Goal: Participate in discussion

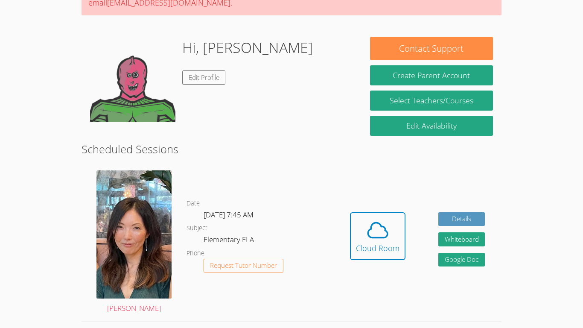
scroll to position [171, 0]
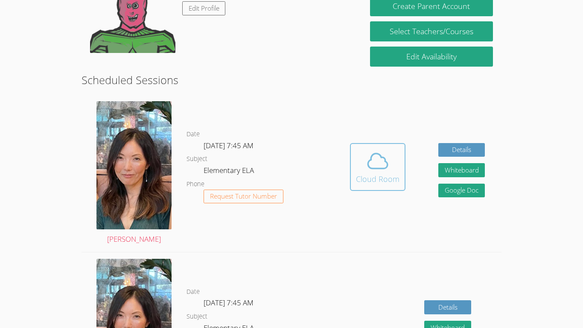
click at [377, 175] on div "Cloud Room" at bounding box center [378, 179] width 44 height 12
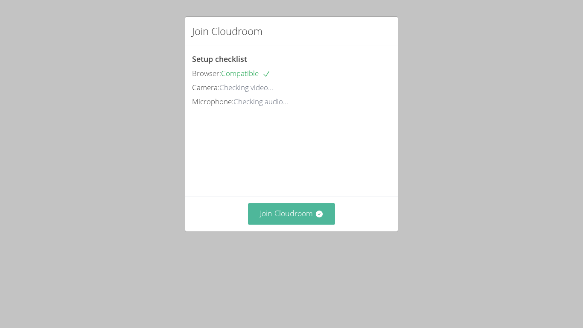
click at [310, 224] on button "Join Cloudroom" at bounding box center [292, 213] width 88 height 21
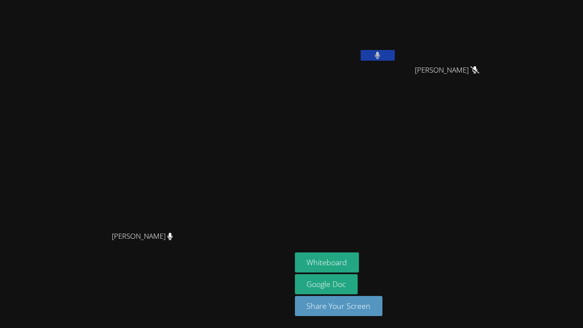
click at [395, 55] on button at bounding box center [378, 55] width 34 height 11
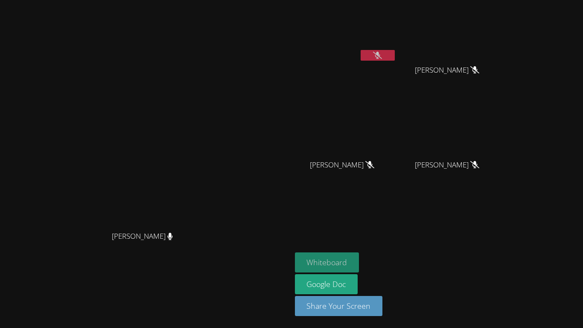
click at [360, 263] on button "Whiteboard" at bounding box center [327, 262] width 64 height 20
click at [381, 55] on icon at bounding box center [377, 55] width 5 height 7
click at [395, 54] on button at bounding box center [378, 55] width 34 height 11
click at [395, 55] on button at bounding box center [378, 55] width 34 height 11
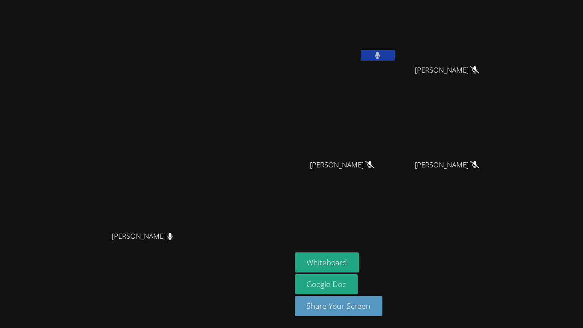
click at [395, 55] on button at bounding box center [378, 55] width 34 height 11
click at [382, 58] on icon at bounding box center [377, 55] width 9 height 7
click at [395, 58] on button at bounding box center [378, 55] width 34 height 11
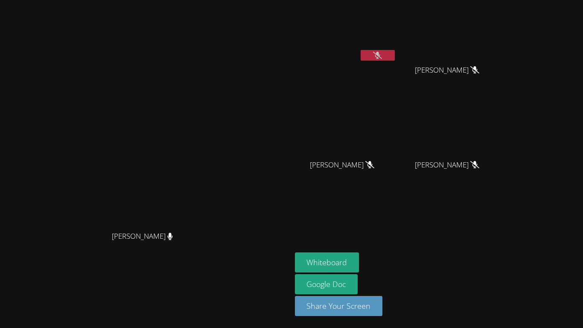
click at [395, 55] on button at bounding box center [378, 55] width 34 height 11
click at [382, 55] on icon at bounding box center [377, 55] width 9 height 7
click at [381, 55] on icon at bounding box center [377, 55] width 5 height 7
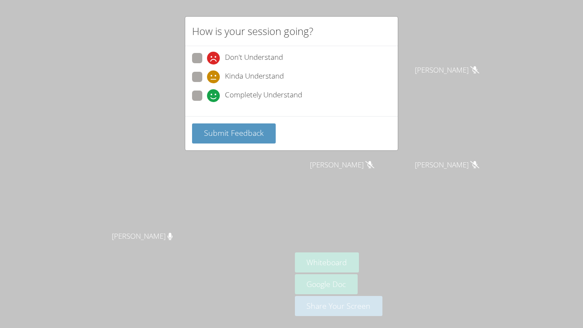
click at [207, 102] on span at bounding box center [207, 102] width 0 height 0
click at [207, 96] on input "Completely Understand" at bounding box center [210, 94] width 7 height 7
radio input "true"
click at [213, 132] on span "Submit Feedback" at bounding box center [234, 133] width 60 height 10
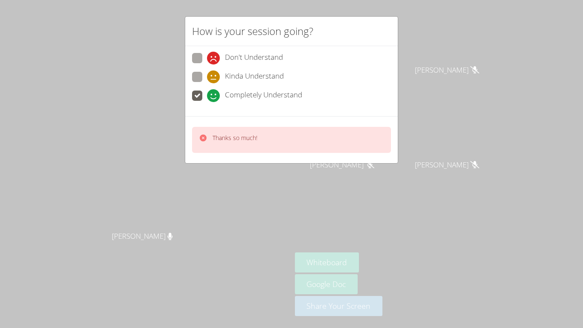
click at [391, 102] on div "Completely Understand" at bounding box center [291, 98] width 199 height 15
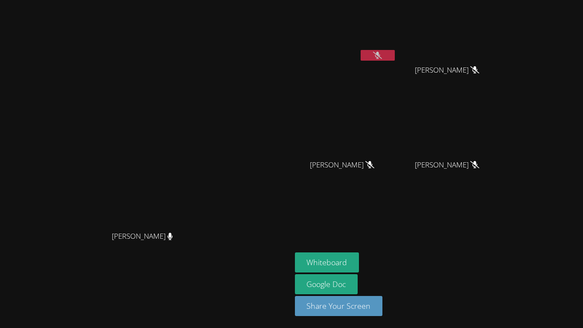
click at [395, 57] on button at bounding box center [378, 55] width 34 height 11
click at [381, 53] on icon at bounding box center [377, 55] width 5 height 7
click at [395, 55] on button at bounding box center [378, 55] width 34 height 11
